Goal: Transaction & Acquisition: Purchase product/service

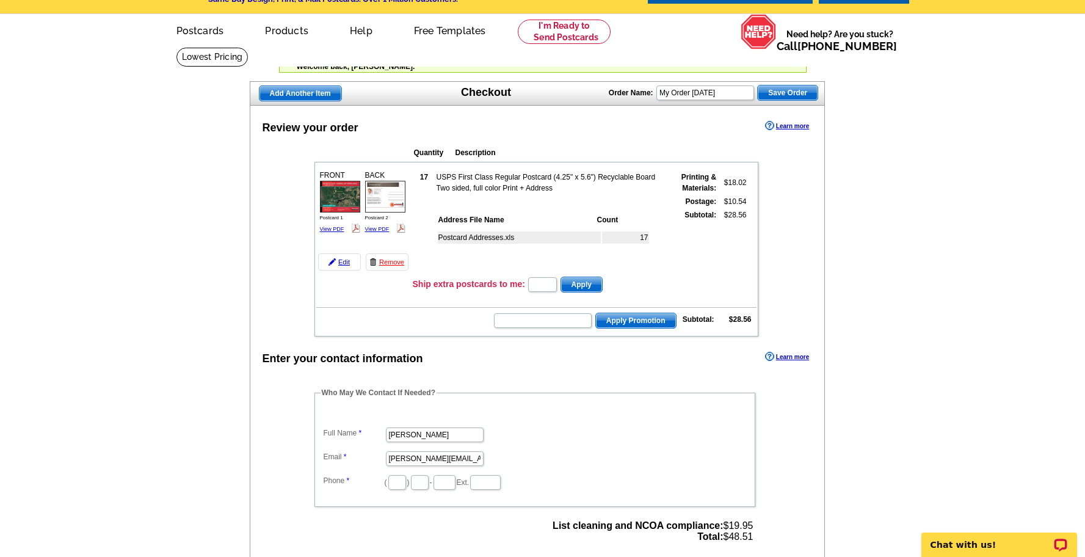
scroll to position [36, 0]
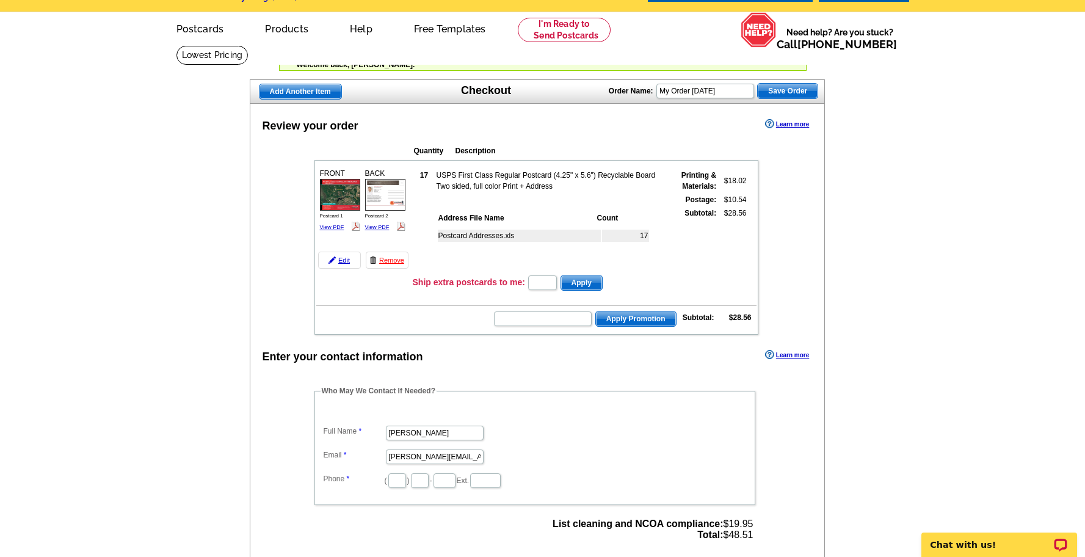
click at [340, 198] on img at bounding box center [340, 194] width 40 height 31
click at [380, 192] on img at bounding box center [385, 194] width 40 height 31
click at [341, 181] on img at bounding box center [340, 194] width 40 height 31
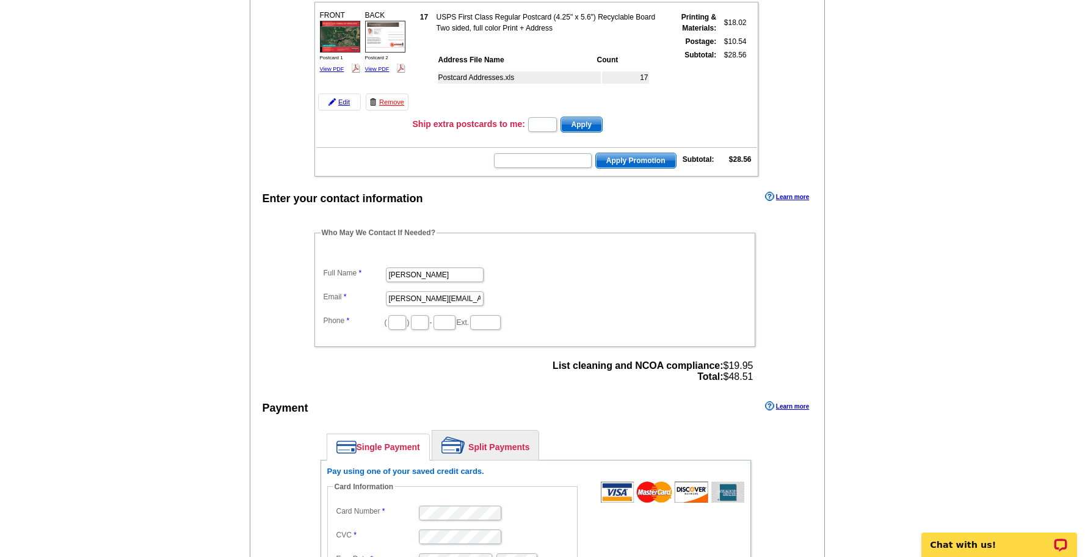
scroll to position [207, 0]
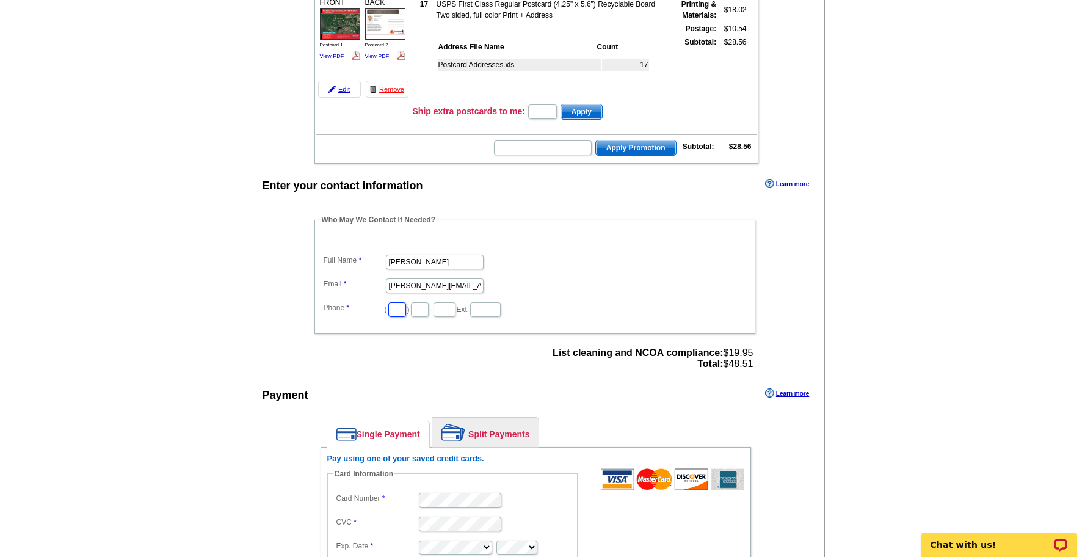
click at [391, 310] on input "text" at bounding box center [397, 309] width 18 height 15
type input "8"
type input "813"
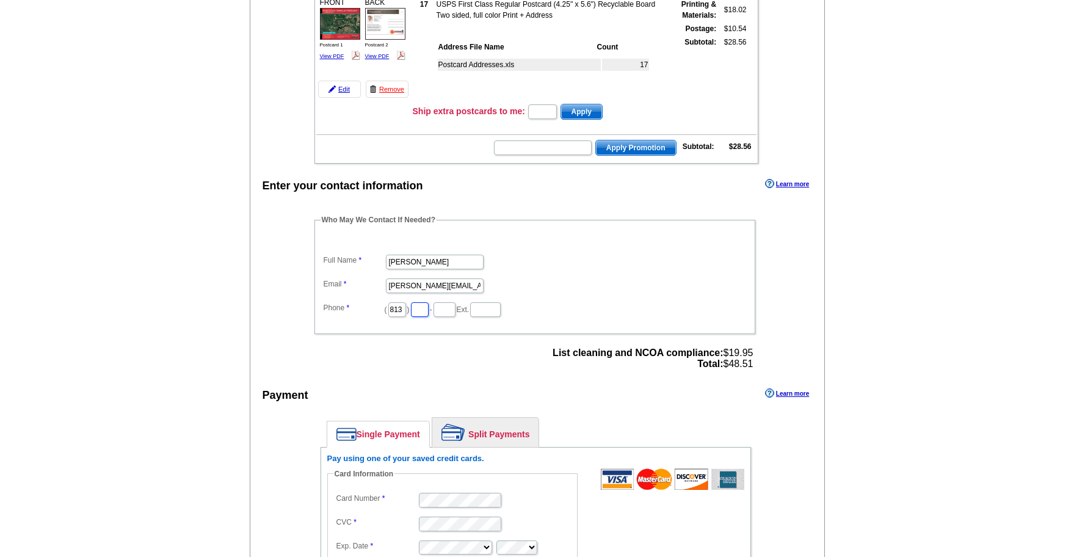
click at [414, 312] on input "text" at bounding box center [420, 309] width 18 height 15
type input "287"
click at [440, 313] on input "text" at bounding box center [444, 309] width 22 height 15
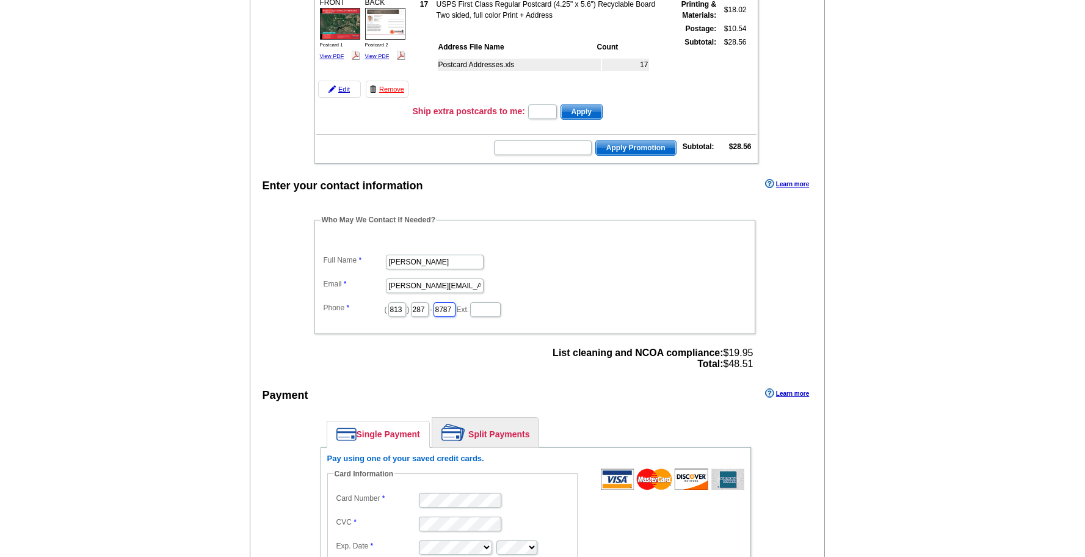
type input "8787"
click at [485, 311] on input "text" at bounding box center [485, 309] width 31 height 15
type input "105"
click at [593, 305] on dd "( 813 ) 287 - 8787 Ext. 105" at bounding box center [535, 308] width 429 height 19
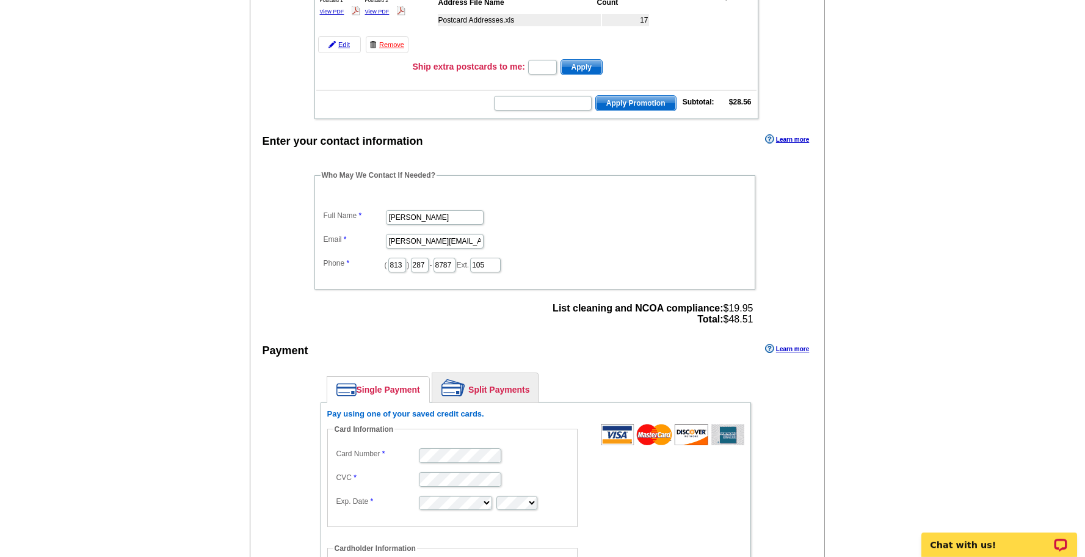
scroll to position [87, 0]
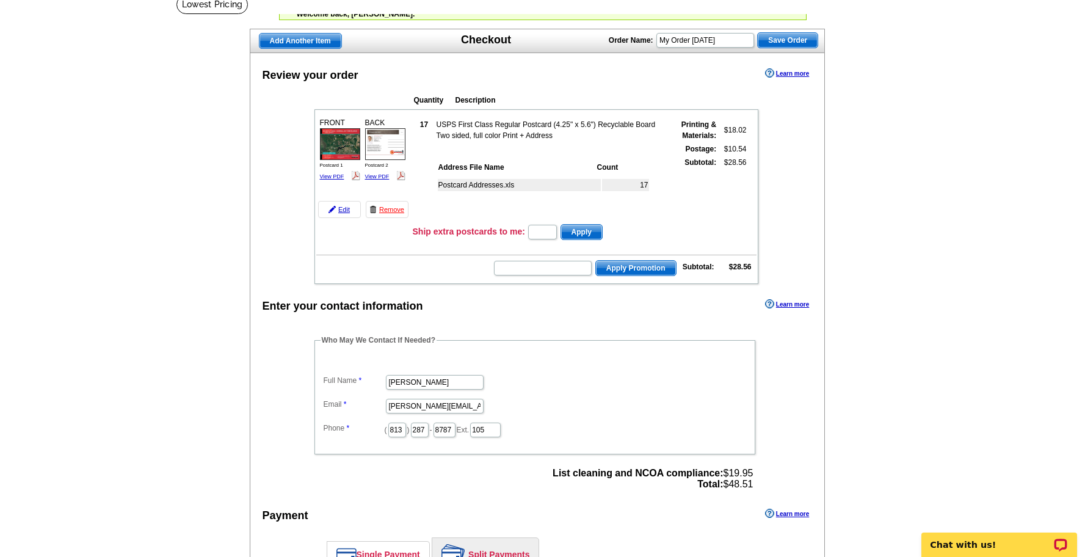
click at [934, 277] on main "Add Another Item Checkout Order Name: My Order 2025-09-16 Save Order Review you…" at bounding box center [542, 541] width 1085 height 1041
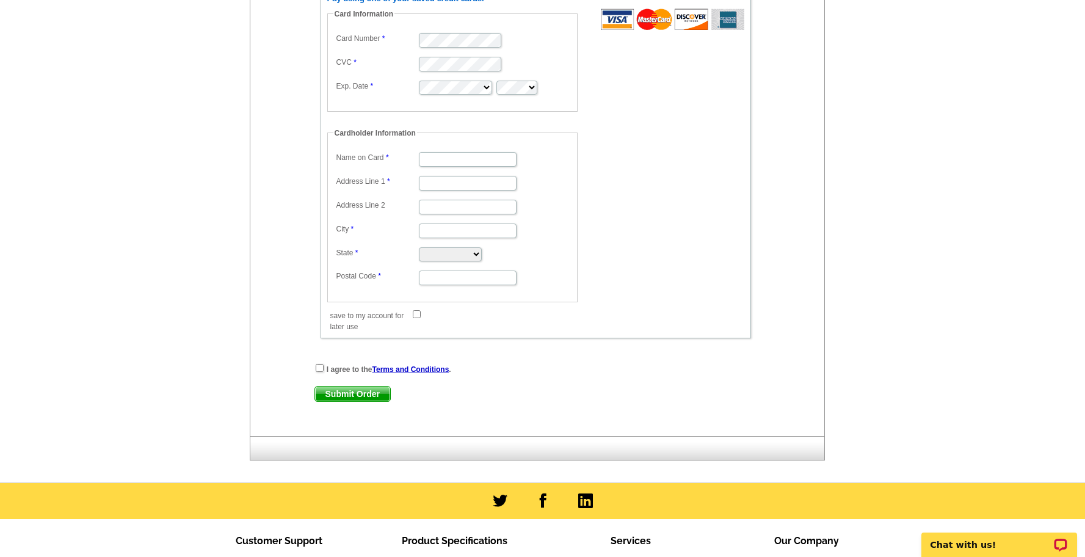
scroll to position [668, 0]
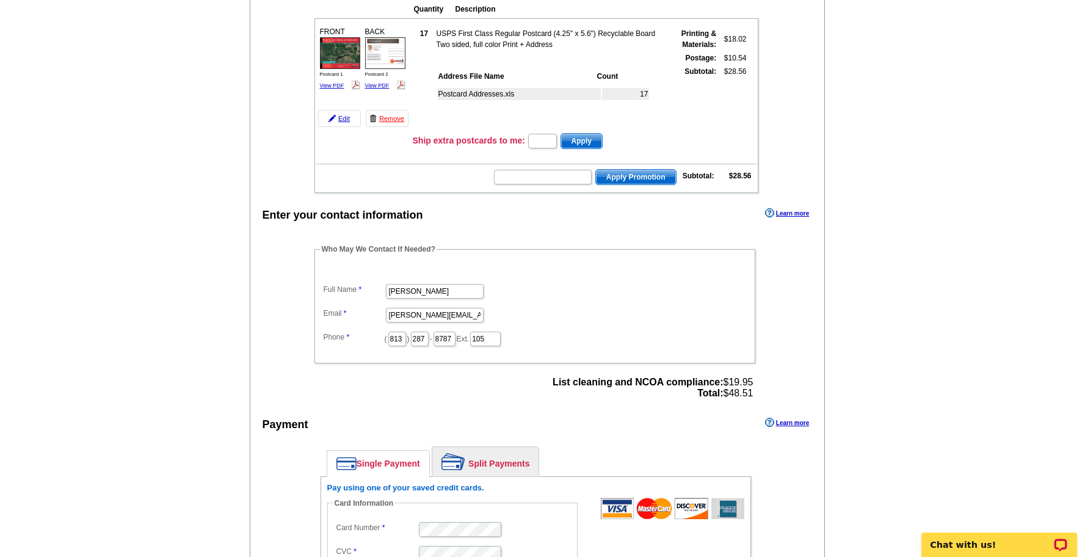
click at [799, 303] on div "Enter your contact information Learn more Who May We Contact If Needed? Full Na…" at bounding box center [537, 565] width 575 height 720
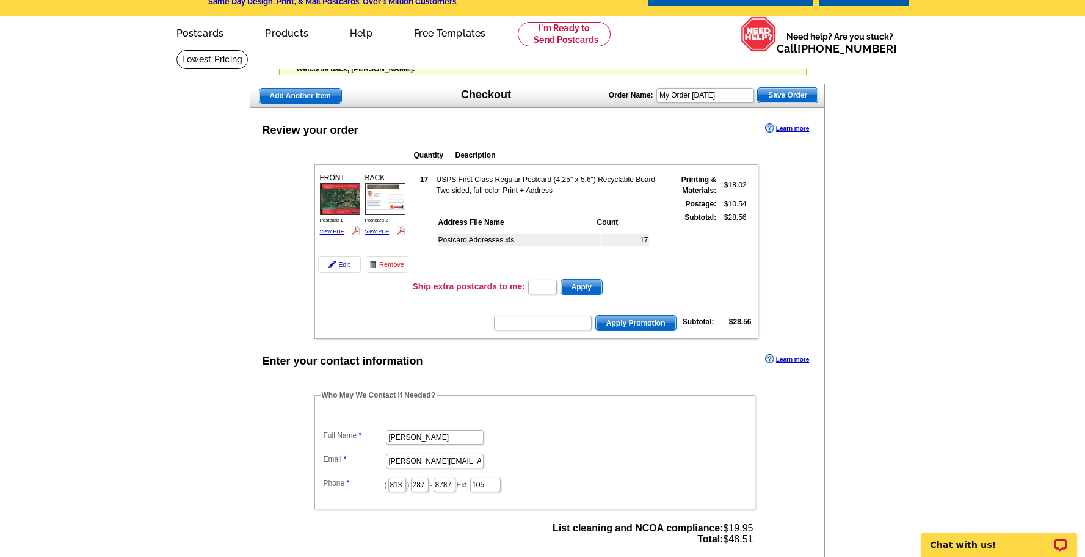
scroll to position [0, 0]
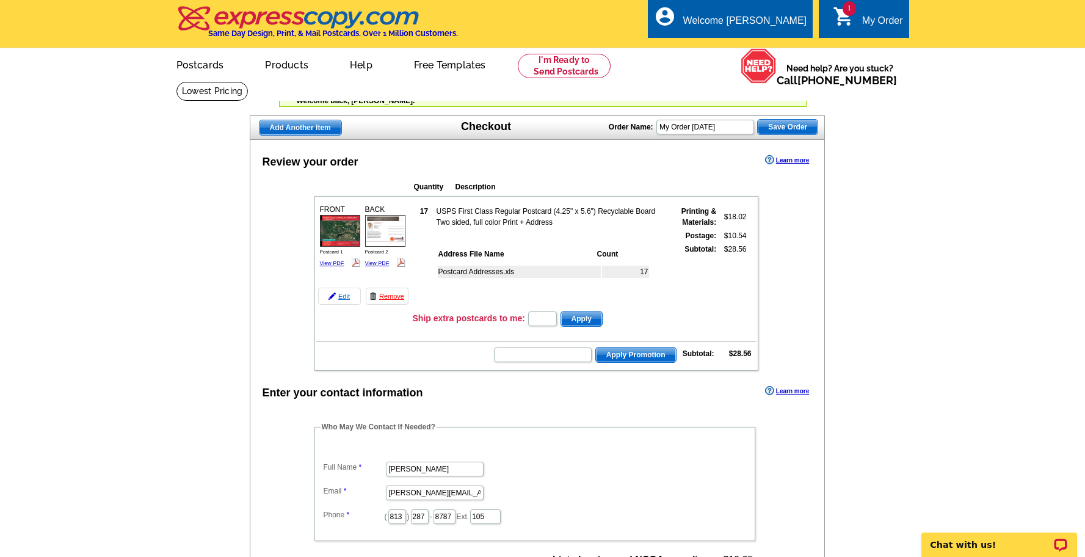
click at [339, 298] on link "Edit" at bounding box center [339, 296] width 43 height 17
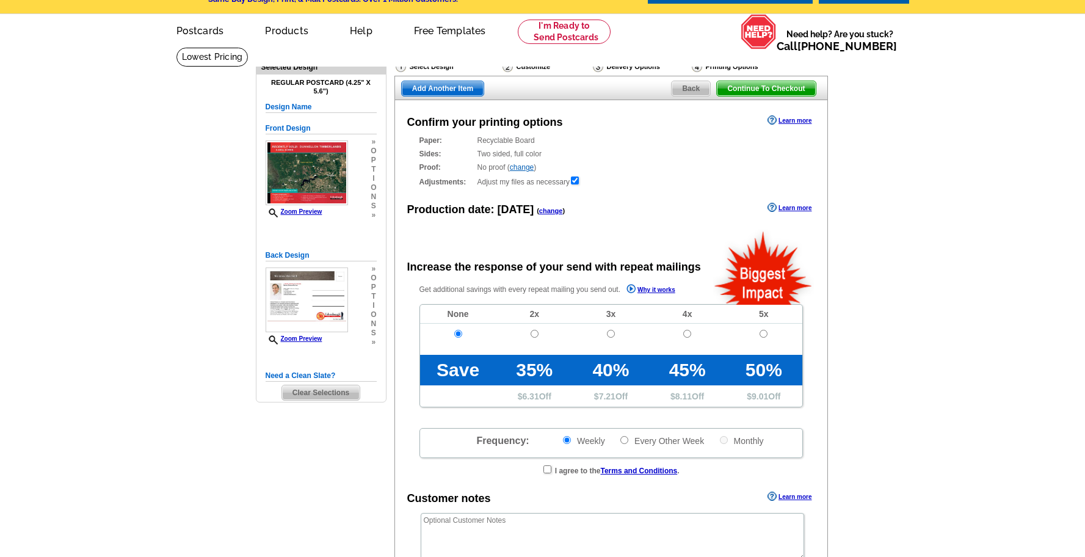
radio input "false"
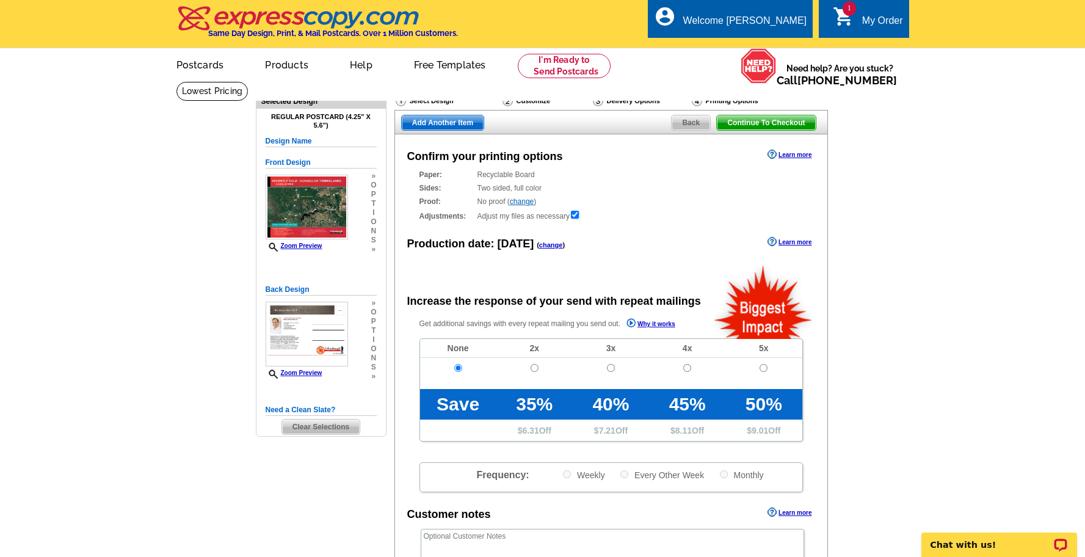
click at [688, 123] on span "Back" at bounding box center [691, 122] width 38 height 15
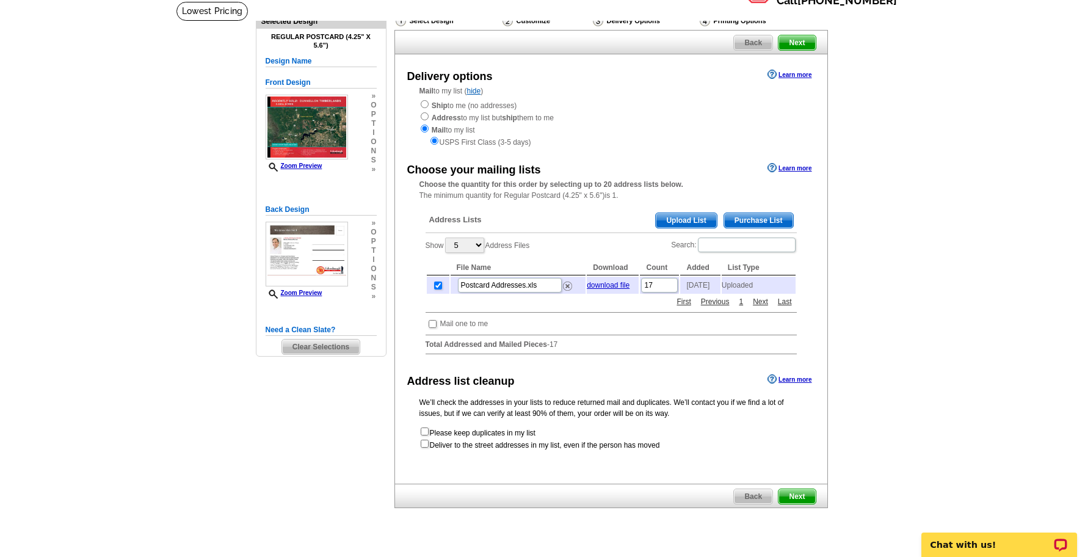
scroll to position [81, 0]
click at [662, 285] on input "17" at bounding box center [659, 284] width 37 height 15
type input "16"
click at [877, 312] on main "Need Help? call 800-260-5887, chat with support, or have our designers make som…" at bounding box center [542, 286] width 1085 height 570
click at [462, 245] on select "5 10 25 50 100" at bounding box center [464, 244] width 39 height 15
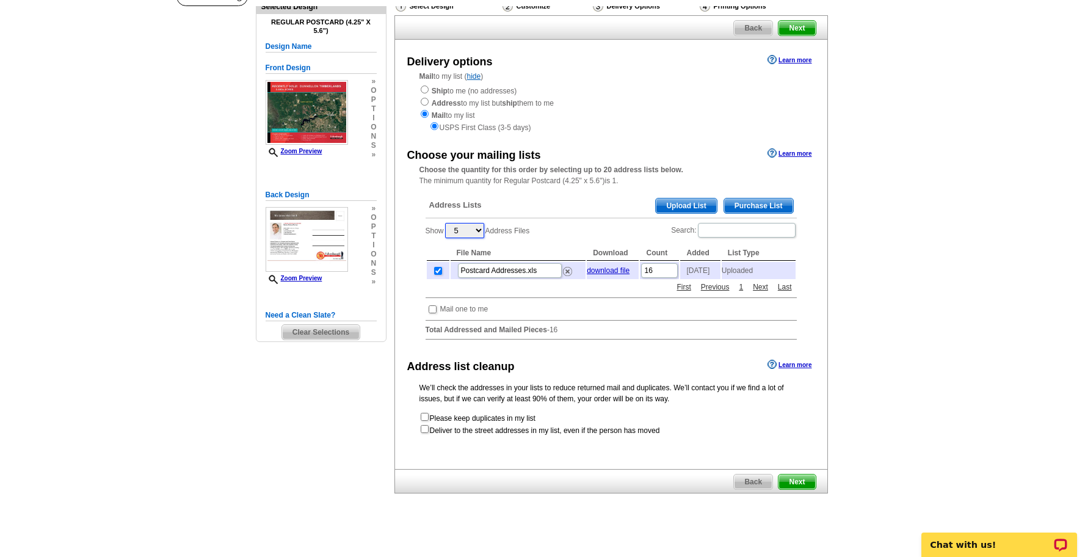
scroll to position [101, 0]
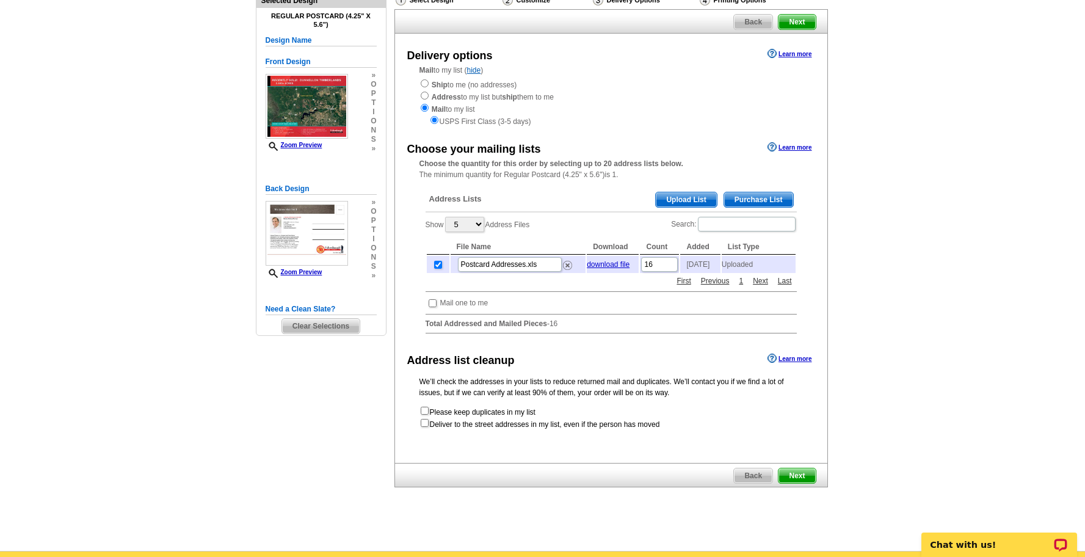
click at [570, 222] on div "Show 5 10 25 50 100 Address Files Search: File Name Download Count Added List T…" at bounding box center [611, 245] width 371 height 59
click at [893, 316] on main "Need Help? call 800-260-5887, chat with support, or have our designers make som…" at bounding box center [542, 265] width 1085 height 570
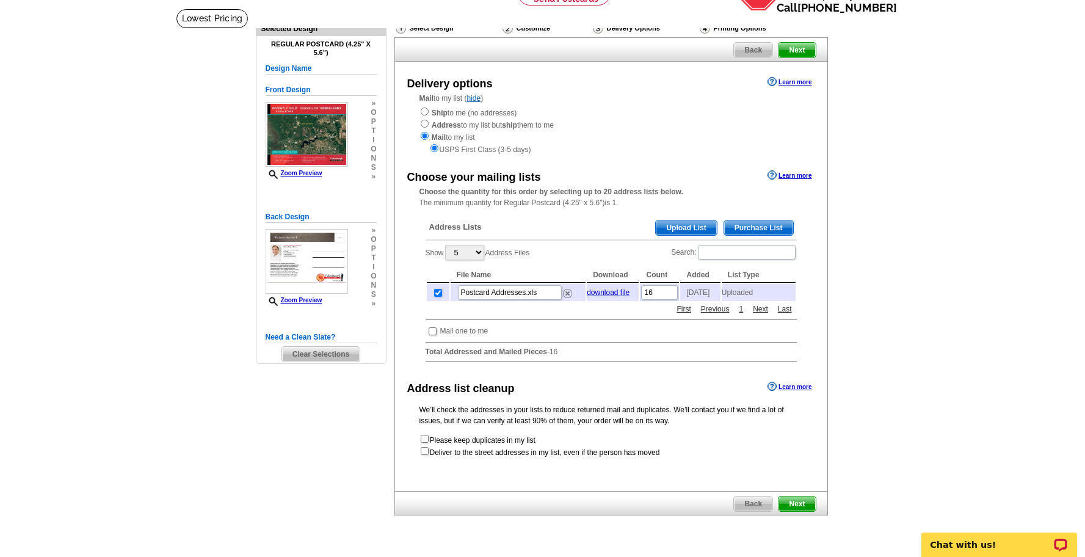
scroll to position [69, 0]
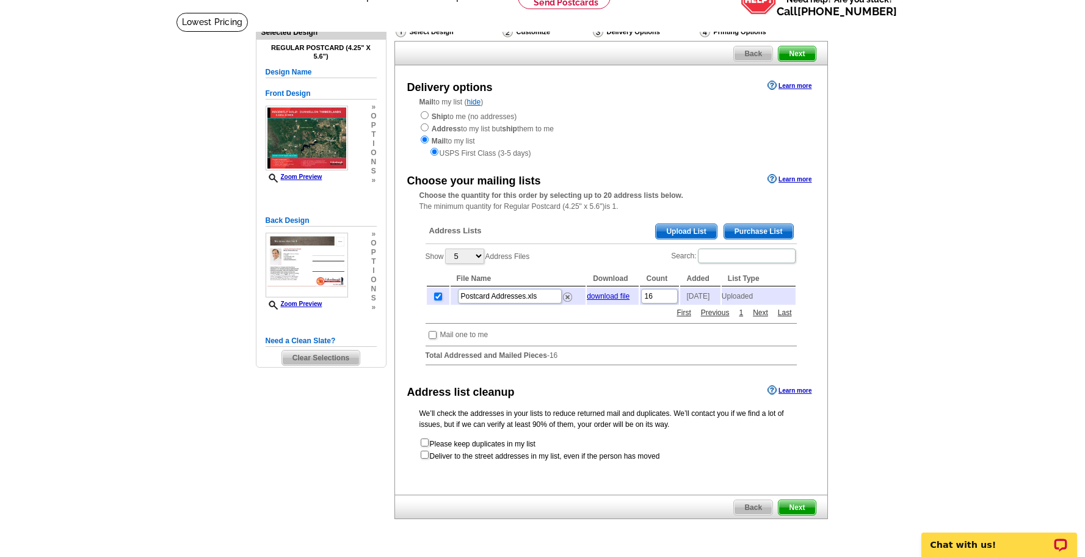
click at [800, 509] on span "Next" at bounding box center [796, 507] width 37 height 15
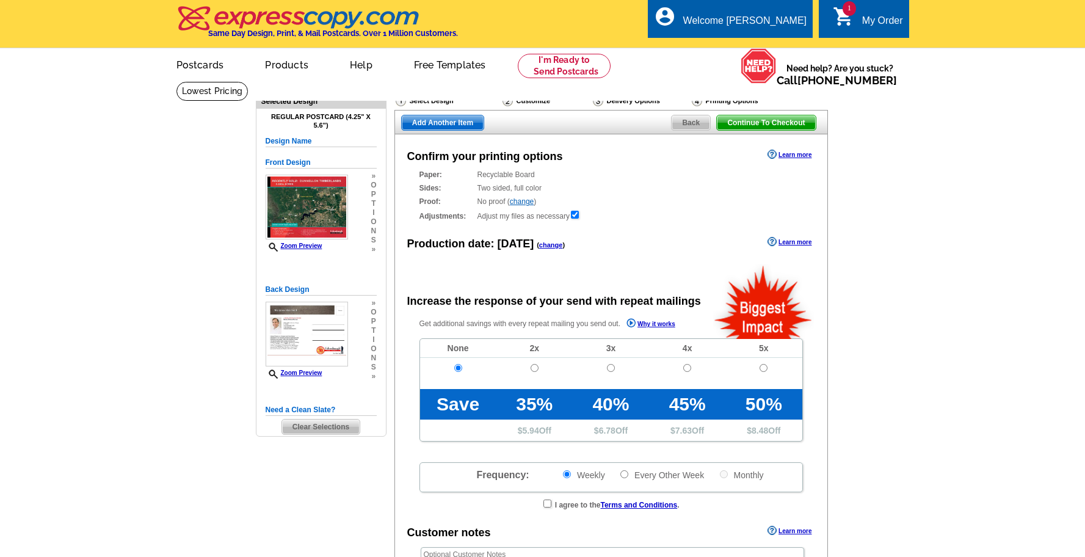
radio input "false"
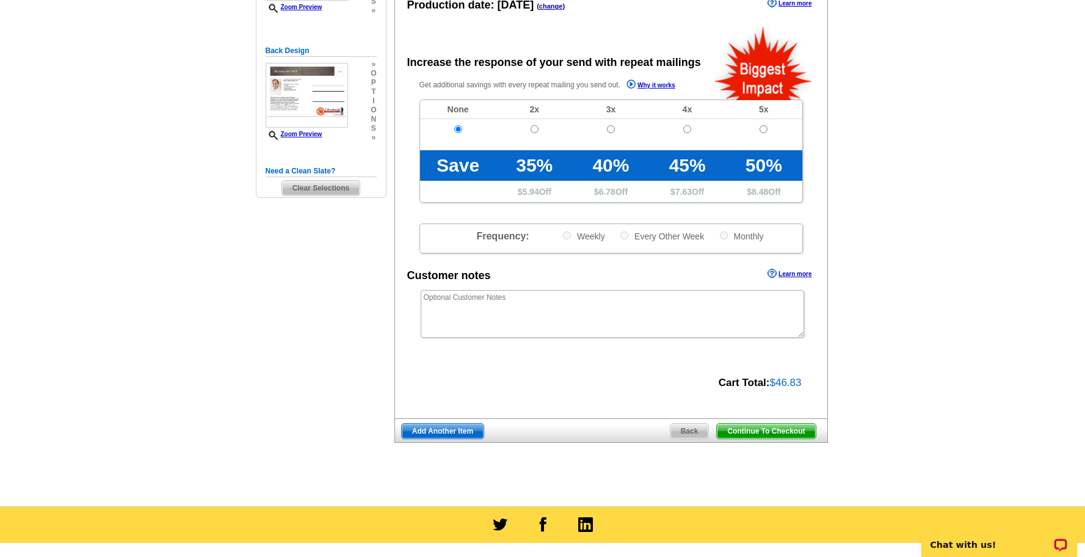
scroll to position [241, 0]
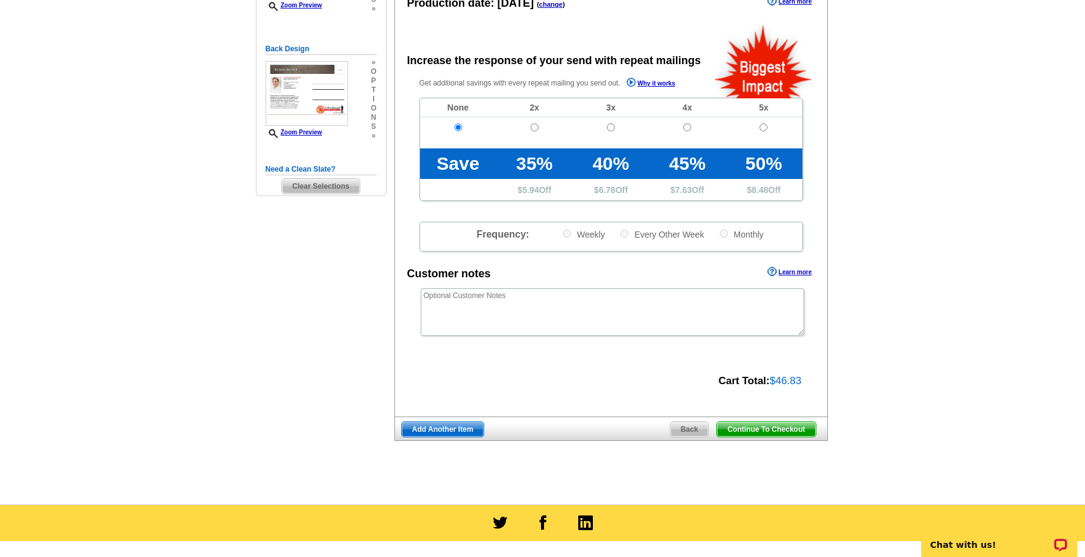
click at [767, 426] on span "Continue To Checkout" at bounding box center [766, 429] width 98 height 15
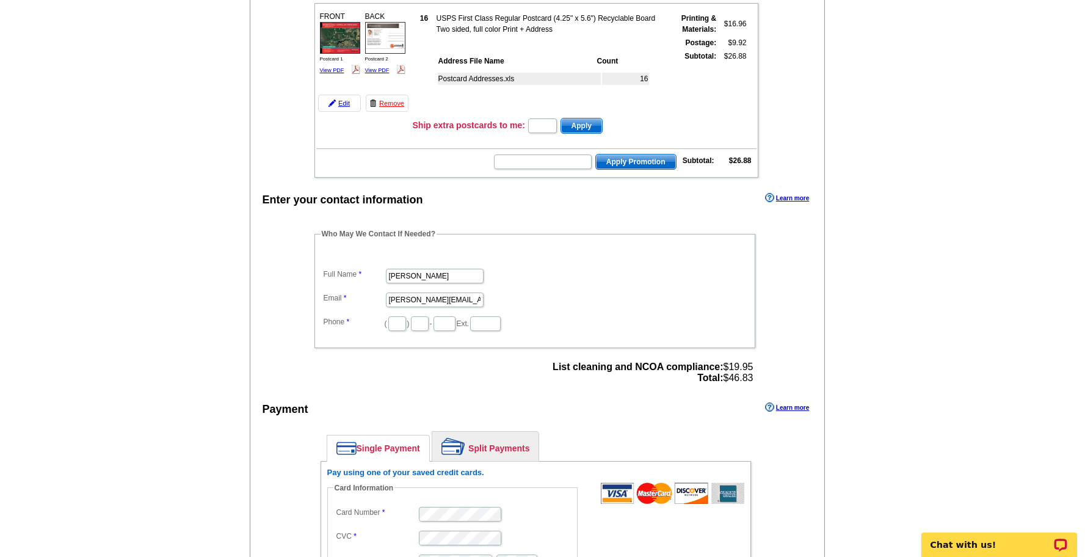
scroll to position [167, 0]
click at [397, 327] on input "text" at bounding box center [397, 323] width 18 height 15
type input "813"
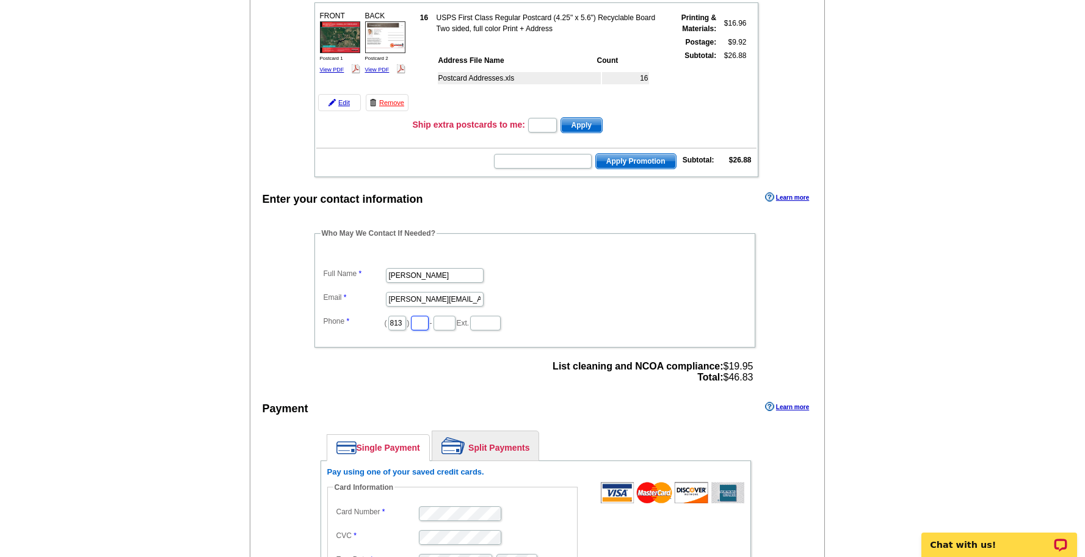
click at [420, 325] on input "text" at bounding box center [420, 323] width 18 height 15
type input "287"
click at [444, 324] on input "text" at bounding box center [444, 323] width 22 height 15
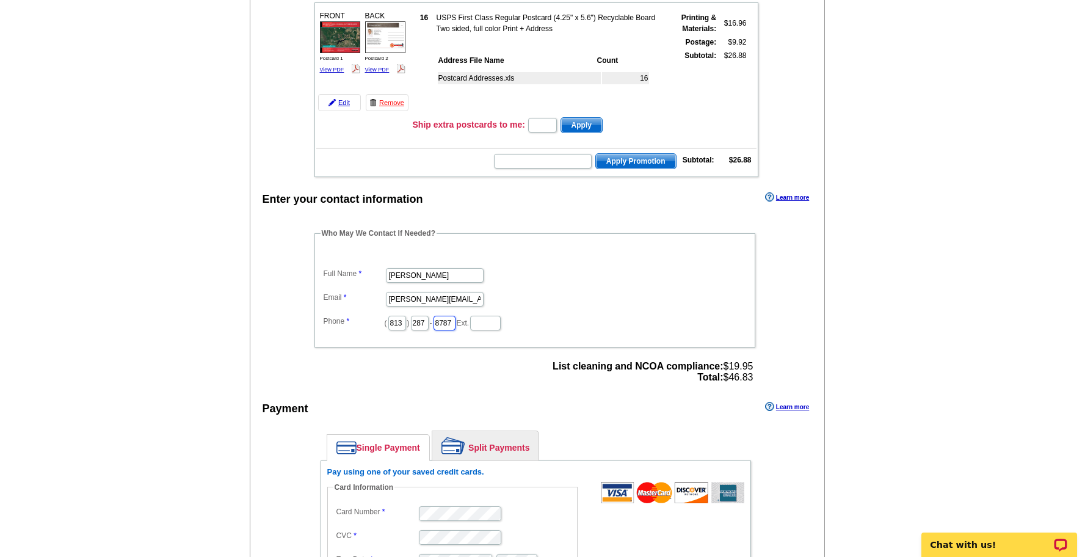
scroll to position [0, 2]
type input "8787"
click at [477, 324] on input "text" at bounding box center [485, 323] width 31 height 15
type input "105"
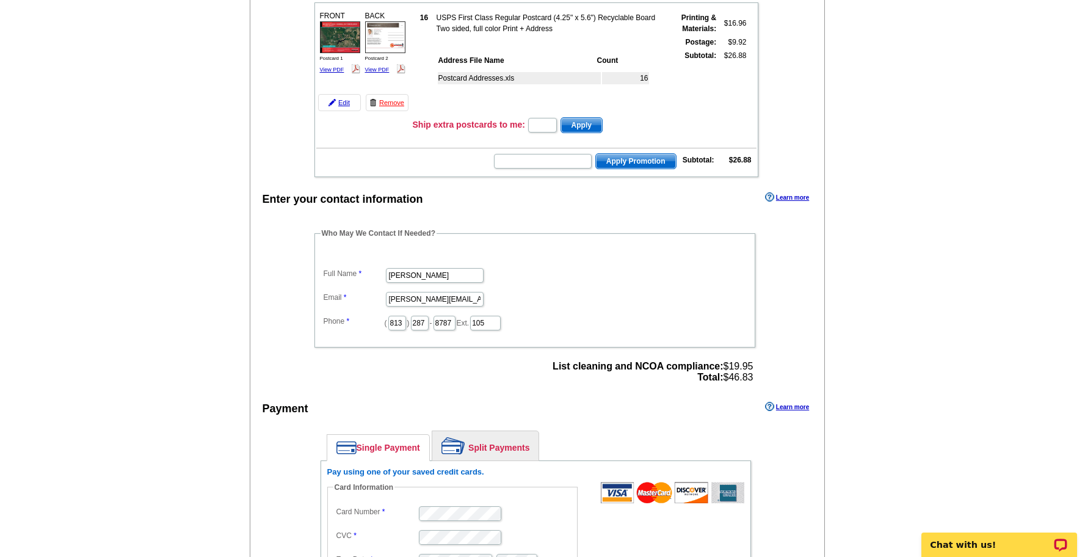
click at [679, 329] on dd "( 813 ) 287 - 8787 Ext. 105" at bounding box center [535, 322] width 429 height 19
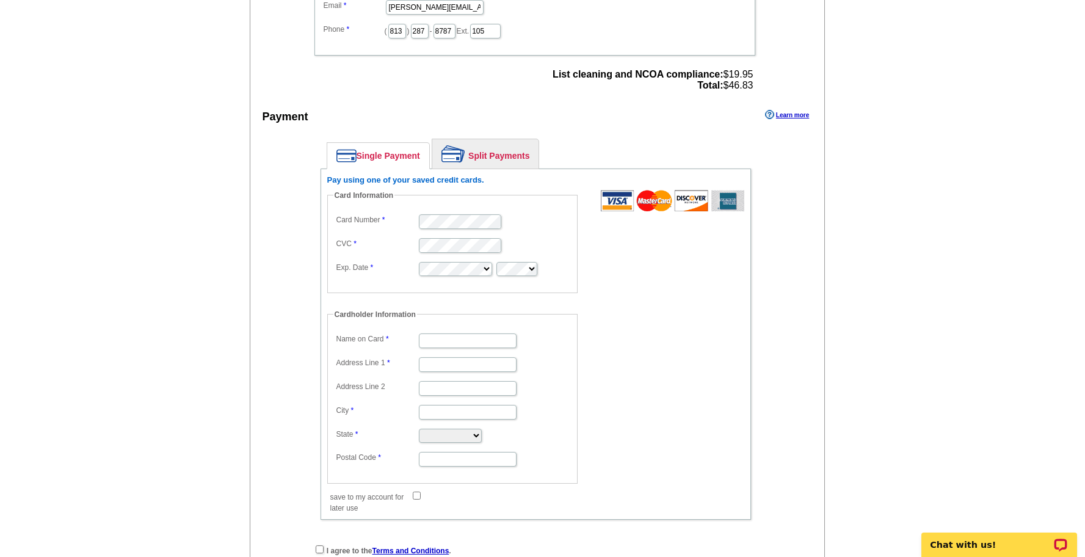
scroll to position [442, 0]
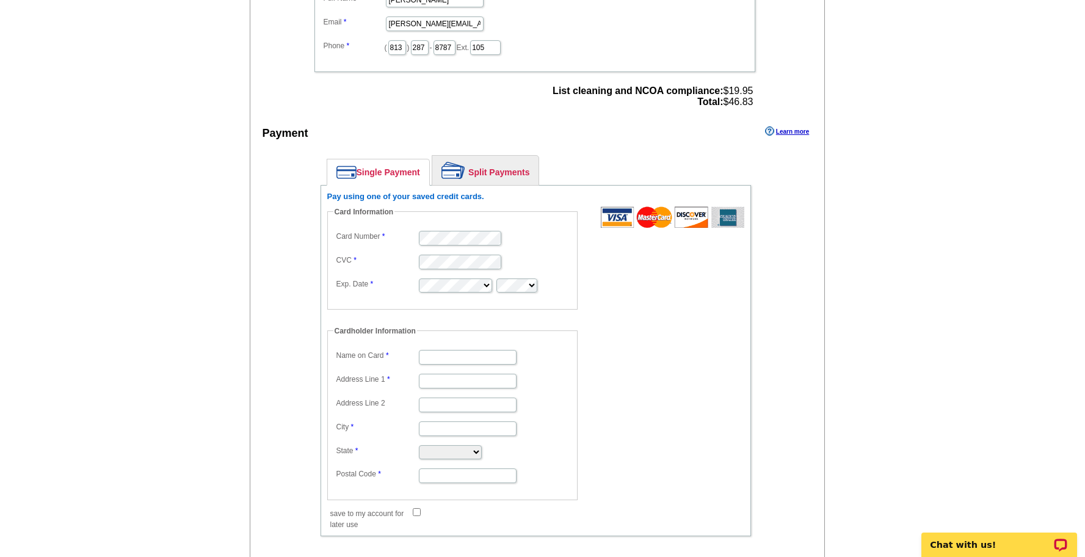
click at [944, 252] on main "Add Another Item Checkout Order Name: My Order 2025-09-16 Save Order Review you…" at bounding box center [542, 159] width 1085 height 1041
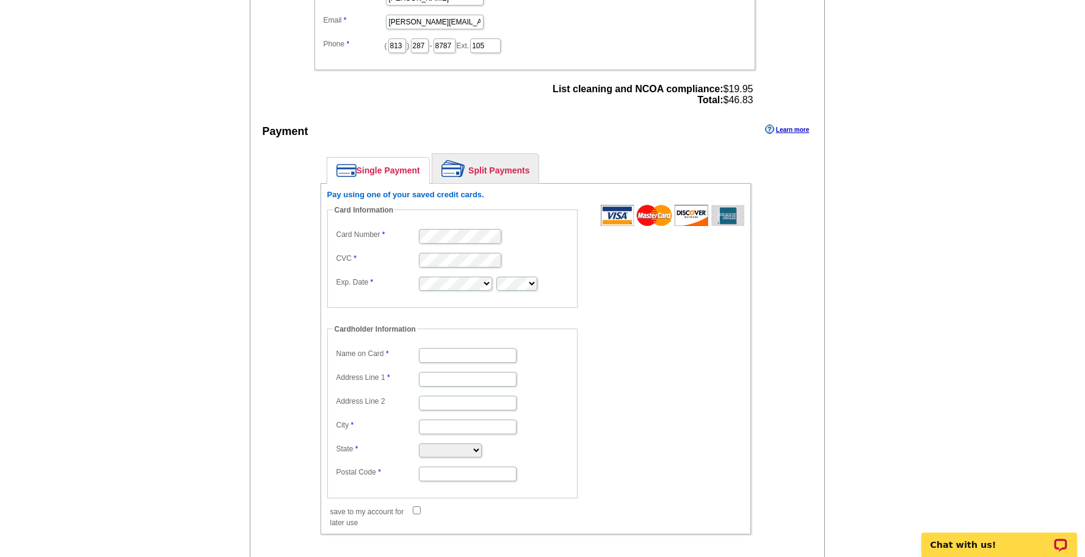
scroll to position [481, 0]
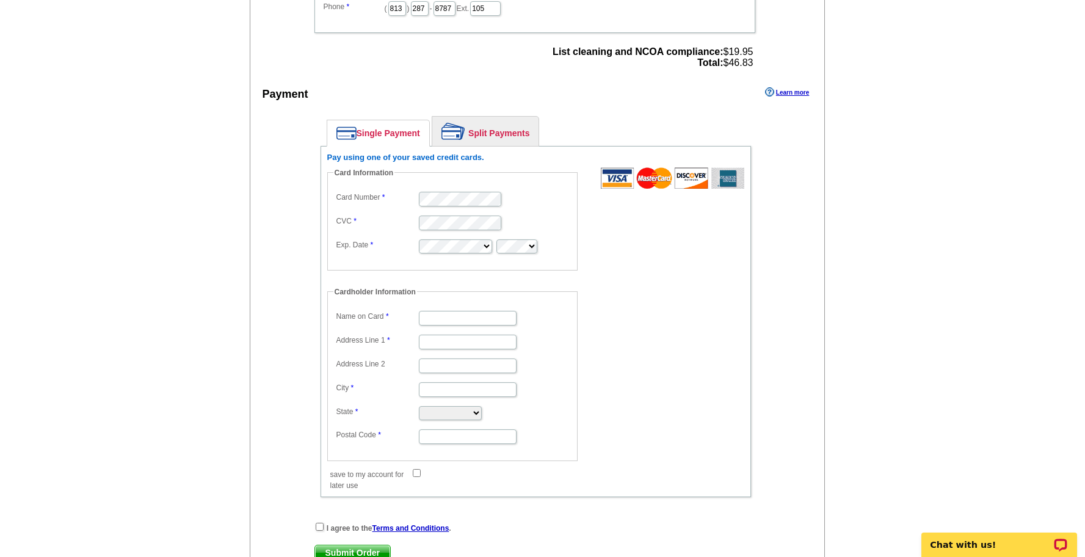
click at [984, 309] on main "Add Another Item Checkout Order Name: My Order 2025-09-16 Save Order Review you…" at bounding box center [542, 120] width 1085 height 1041
click at [220, 234] on main "Add Another Item Checkout Order Name: My Order 2025-09-16 Save Order Review you…" at bounding box center [542, 120] width 1085 height 1041
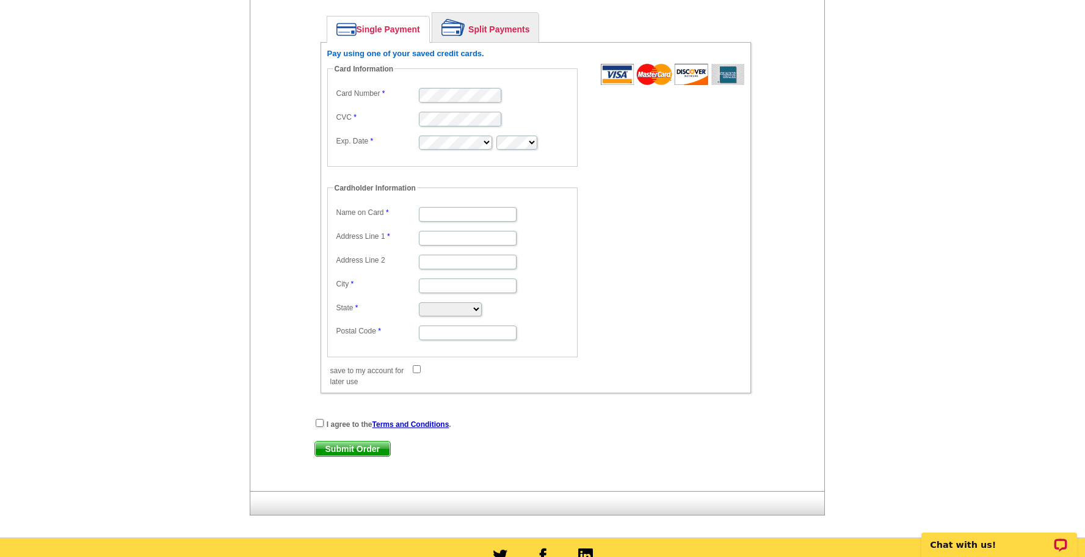
scroll to position [576, 0]
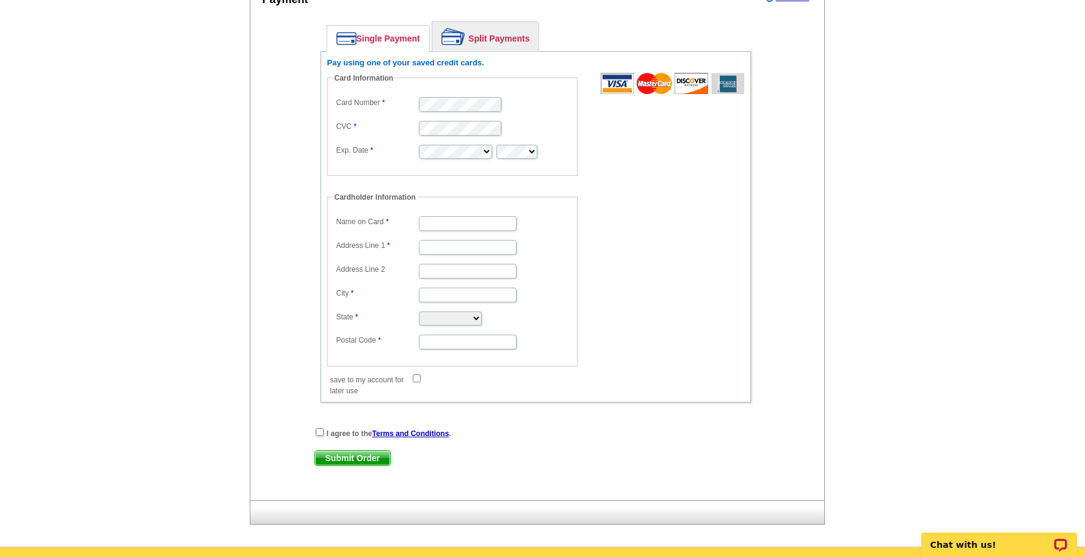
click at [261, 208] on div "Enter your contact information Learn more Who May We Contact If Needed? Full Na…" at bounding box center [537, 140] width 575 height 720
click at [263, 154] on div "Enter your contact information Learn more Who May We Contact If Needed? Full Na…" at bounding box center [537, 140] width 575 height 720
click at [441, 223] on input "Name on Card" at bounding box center [468, 223] width 98 height 15
drag, startPoint x: 455, startPoint y: 223, endPoint x: 468, endPoint y: 222, distance: 12.3
click at [458, 223] on input "Kellie Dov e" at bounding box center [468, 223] width 98 height 15
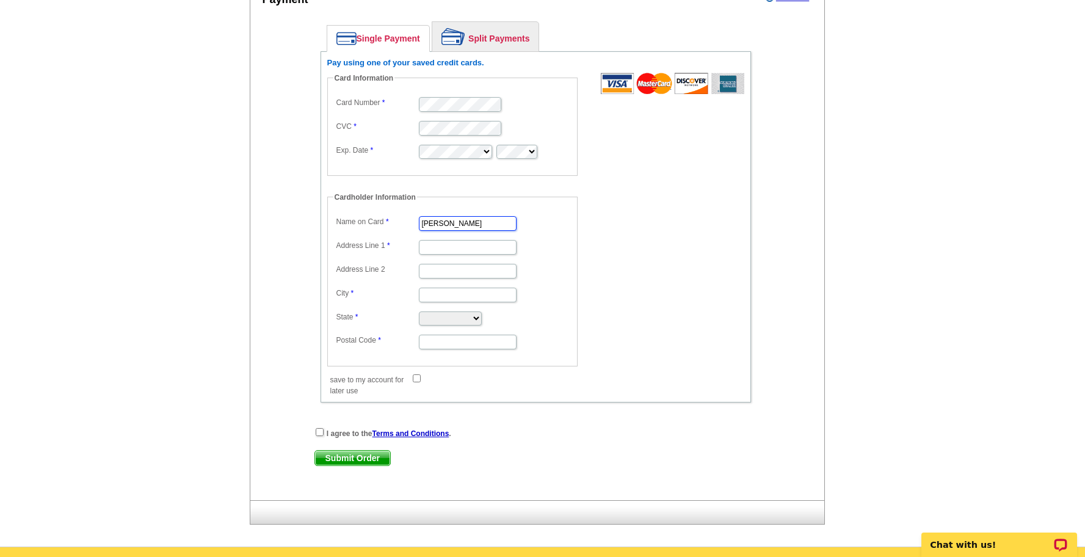
type input "[PERSON_NAME]"
click at [435, 237] on dd at bounding box center [452, 246] width 238 height 19
click at [438, 244] on input "Address Line 1" at bounding box center [468, 247] width 98 height 15
type input "[STREET_ADDRESS]"
type input "Tampa"
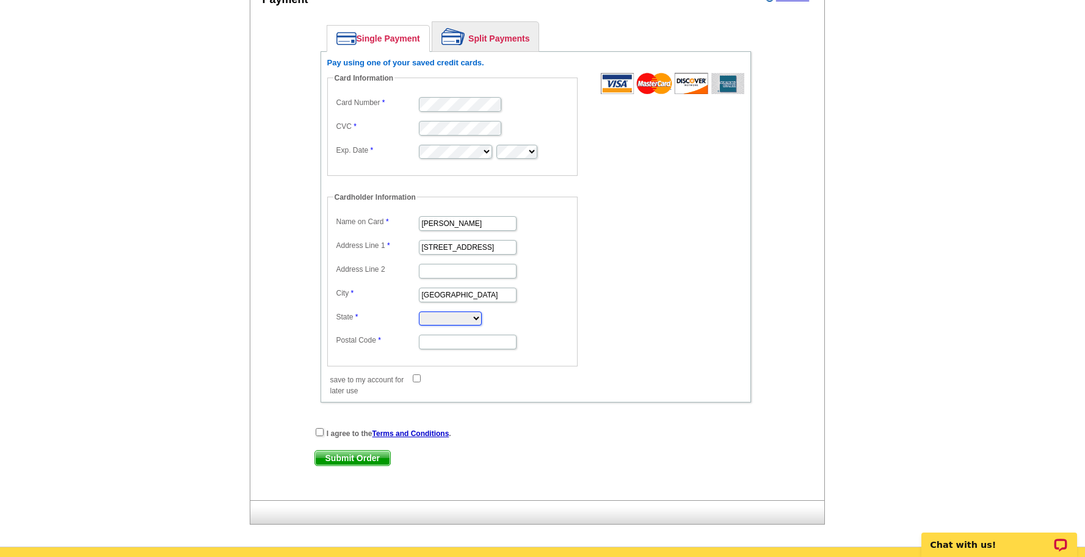
select select "FL"
type input "33606"
click at [700, 176] on form "Card Information Card Number CVC Exp. Date Cardholder Information Name on Card …" at bounding box center [535, 228] width 417 height 311
click at [782, 239] on div "Enter your contact information Learn more Who May We Contact If Needed? Full Na…" at bounding box center [537, 140] width 575 height 720
click at [322, 434] on input "checkbox" at bounding box center [320, 432] width 8 height 8
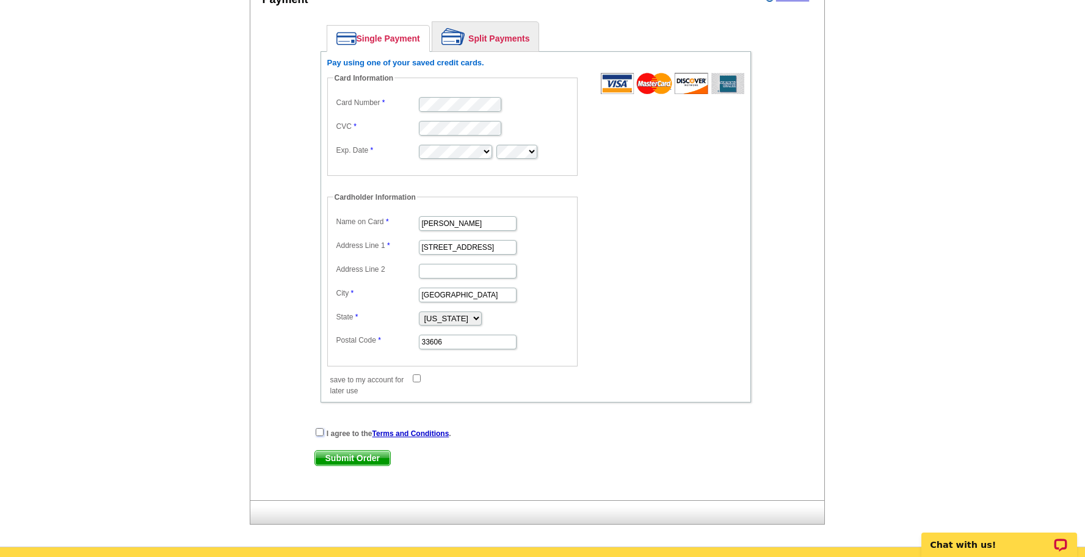
checkbox input "true"
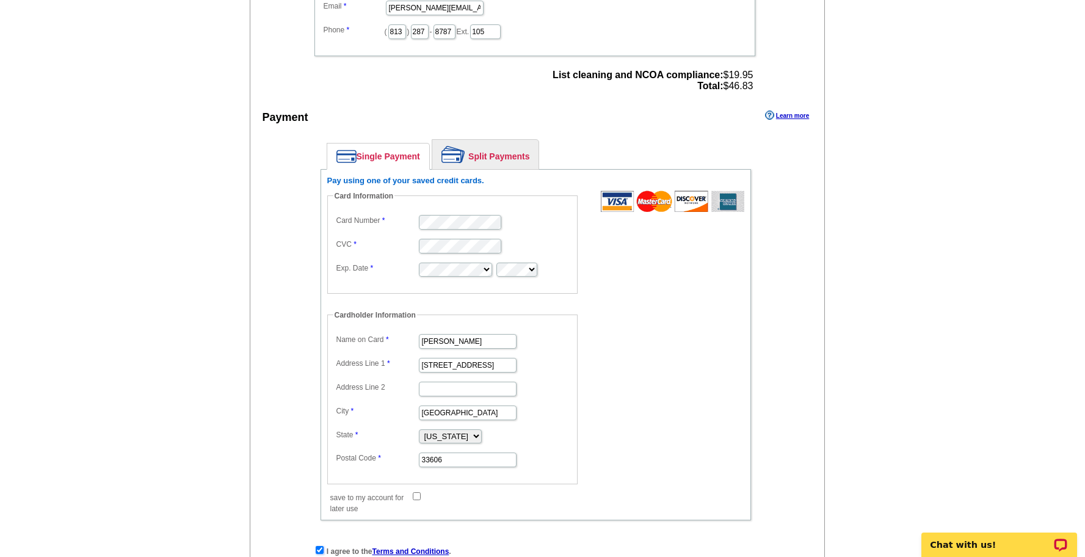
scroll to position [0, 0]
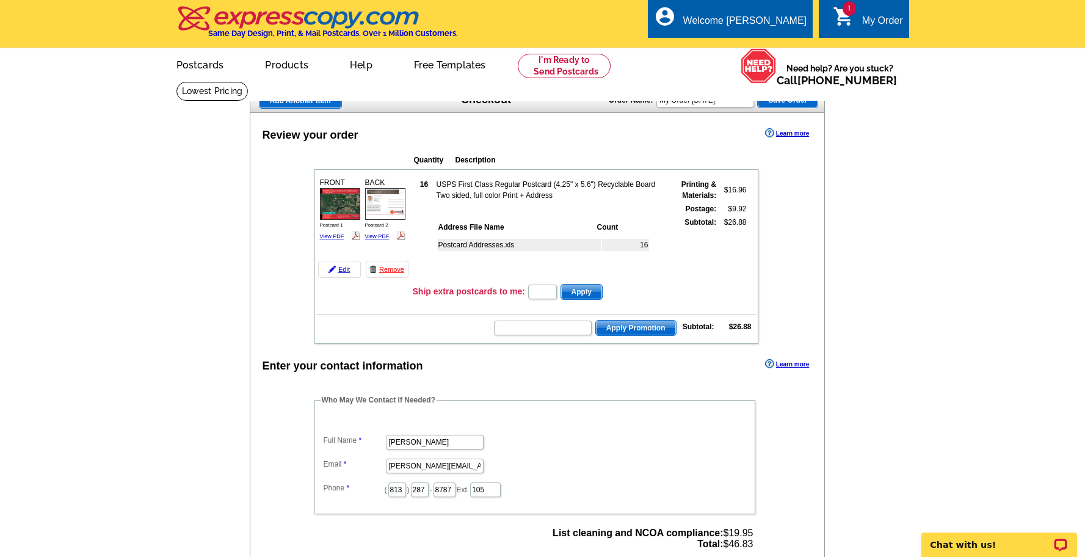
click at [324, 209] on img at bounding box center [340, 203] width 40 height 31
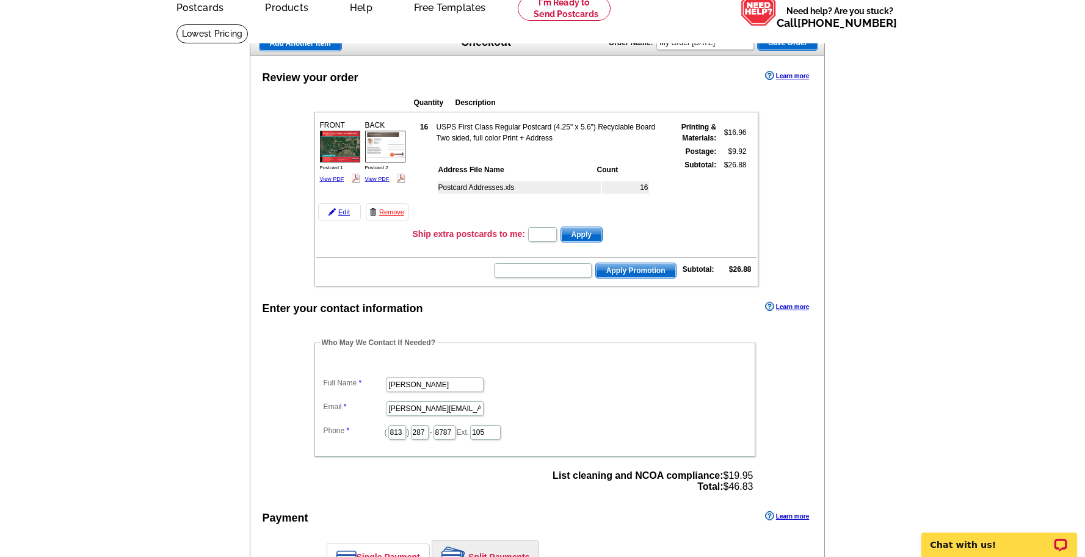
scroll to position [59, 0]
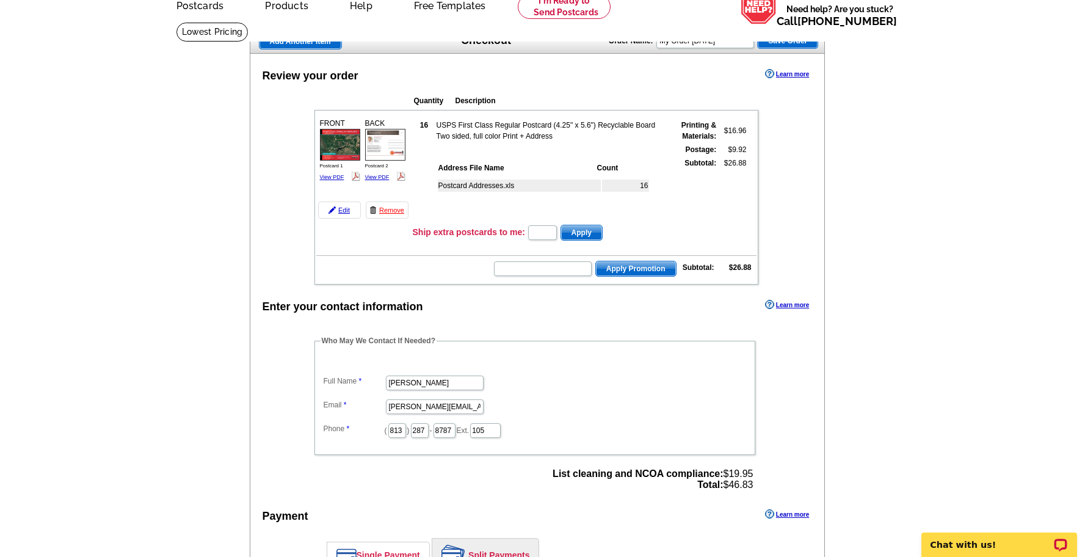
click at [971, 234] on main "Add Another Item Checkout Order Name: My Order 2025-09-16 Save Order Review you…" at bounding box center [542, 542] width 1085 height 1041
click at [954, 233] on main "Add Another Item Checkout Order Name: My Order 2025-09-16 Save Order Review you…" at bounding box center [542, 542] width 1085 height 1041
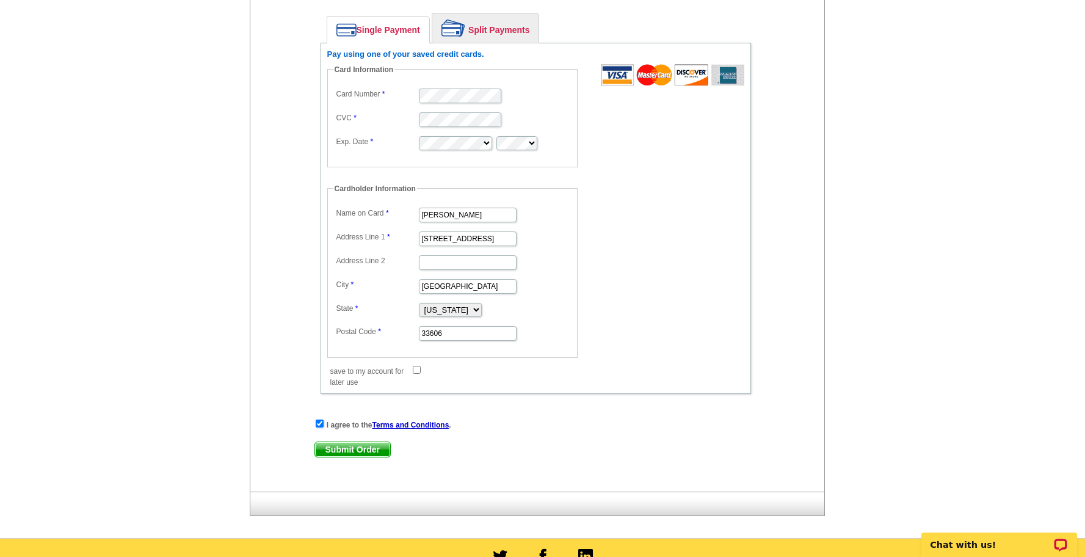
scroll to position [585, 0]
click at [357, 451] on span "Submit Order" at bounding box center [352, 448] width 75 height 15
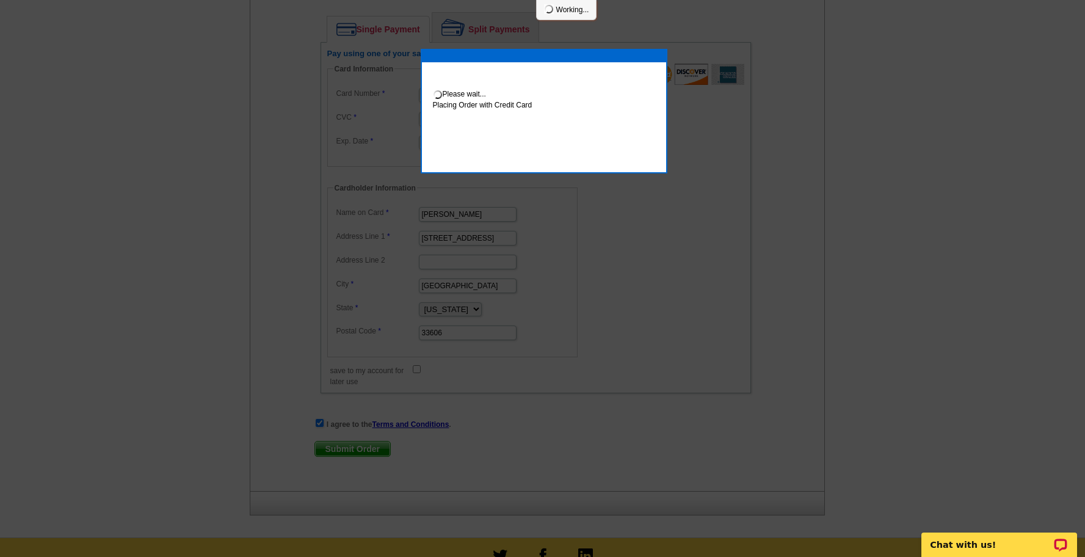
scroll to position [647, 0]
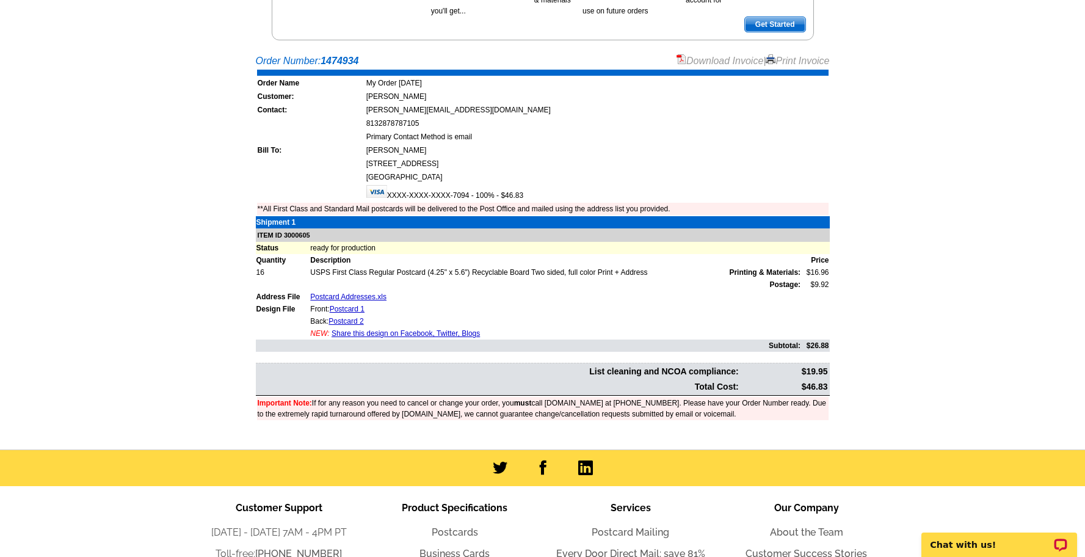
scroll to position [216, 0]
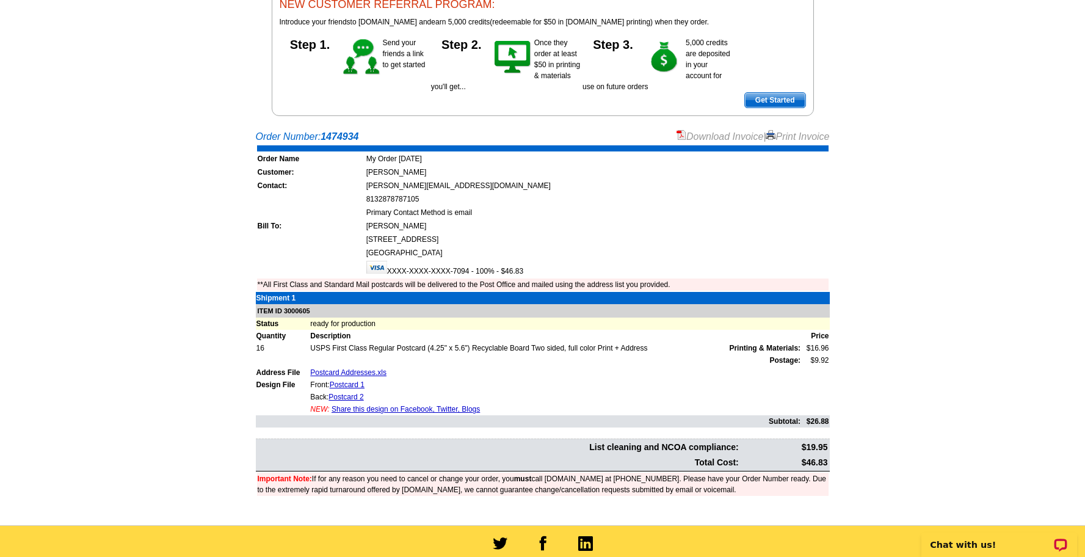
click at [926, 263] on main "Order Number: 1474934 Download Invoice | Print Invoice Order Name My Order [DAT…" at bounding box center [542, 324] width 1085 height 402
